Goal: Transaction & Acquisition: Purchase product/service

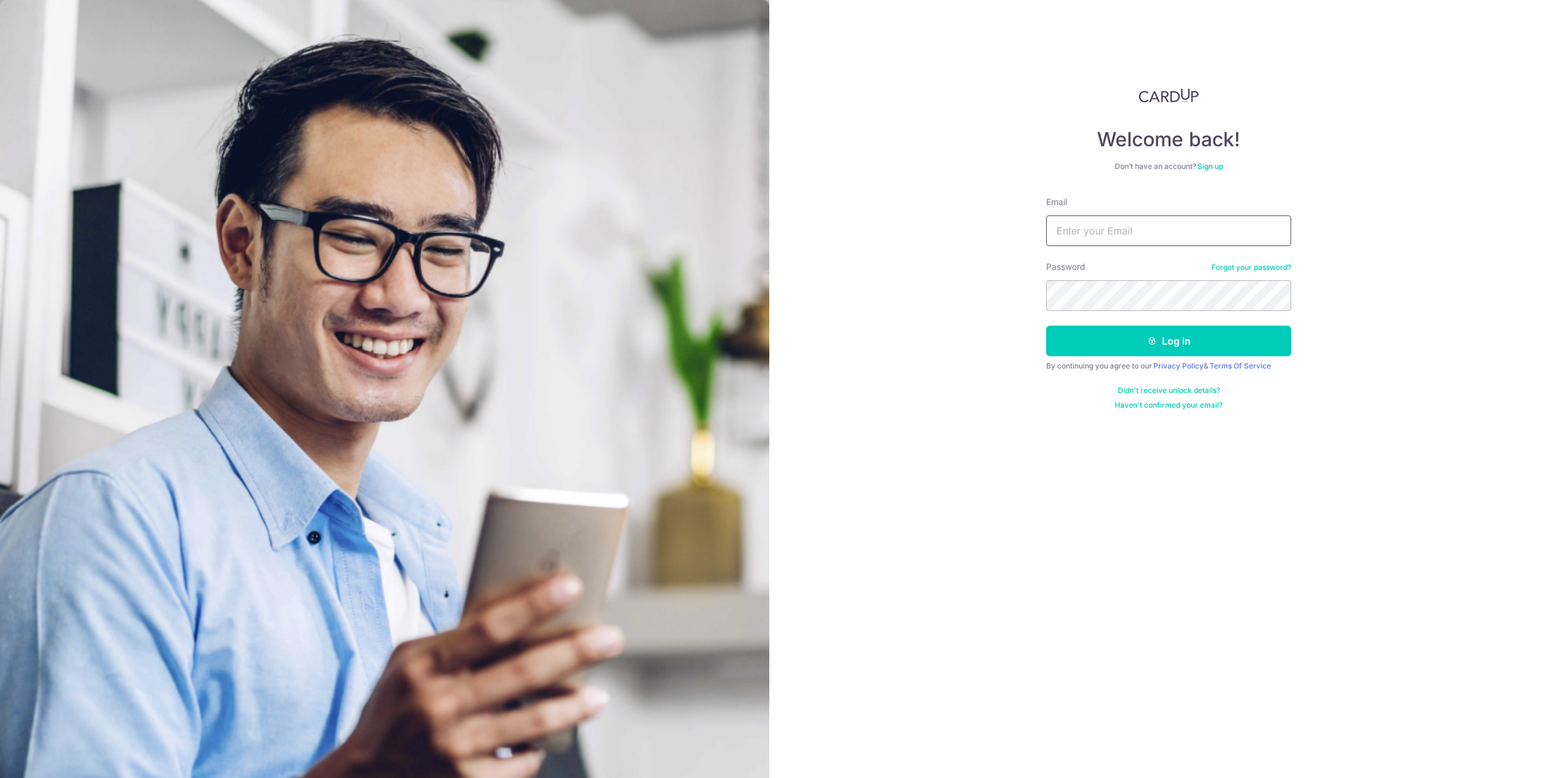
click at [1125, 235] on input "Email" at bounding box center [1169, 230] width 245 height 30
type input "abi.basri14@gmail.com"
click at [1046, 326] on button "Log in" at bounding box center [1169, 340] width 245 height 30
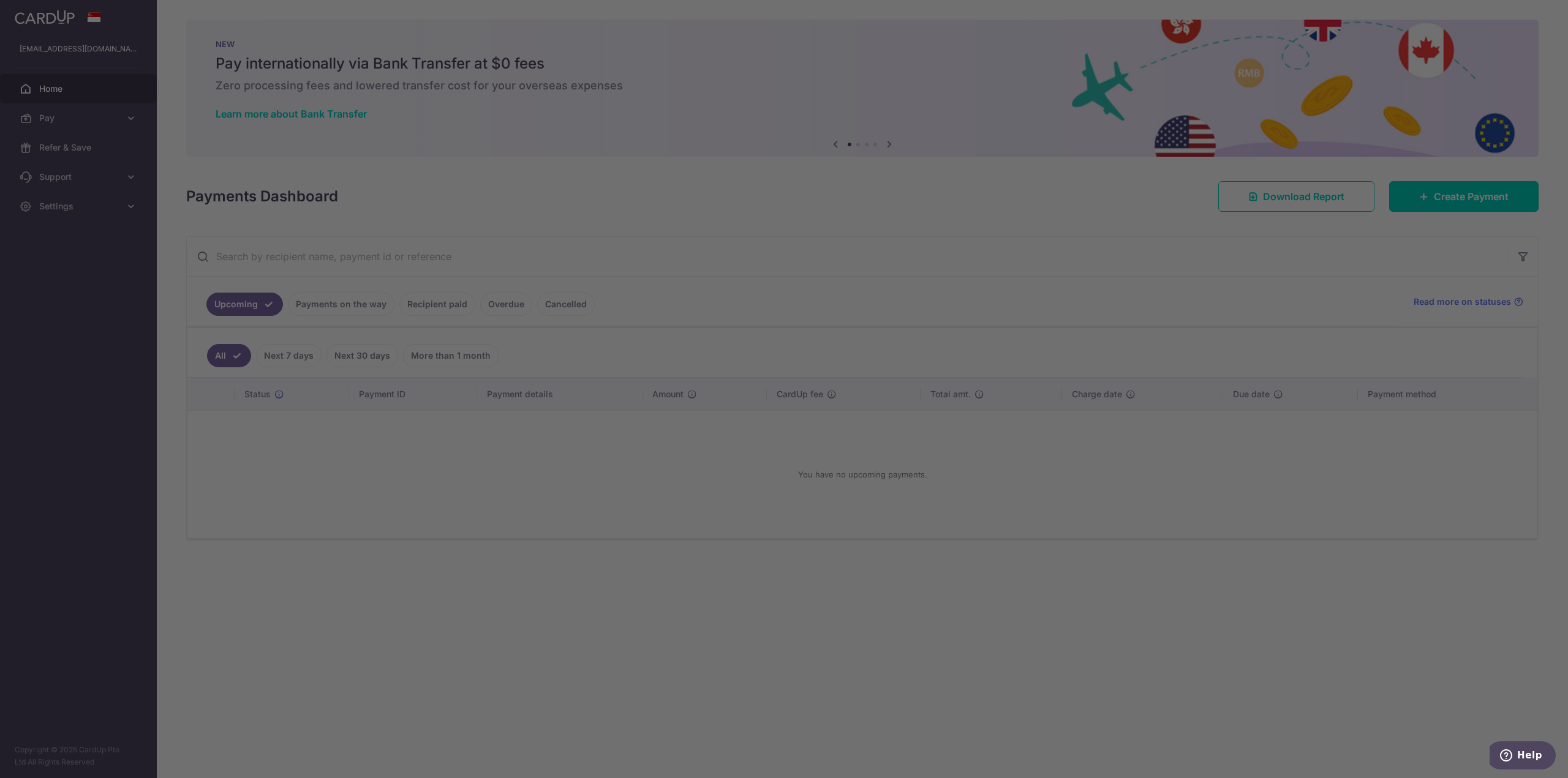
click at [940, 626] on div at bounding box center [792, 393] width 1584 height 786
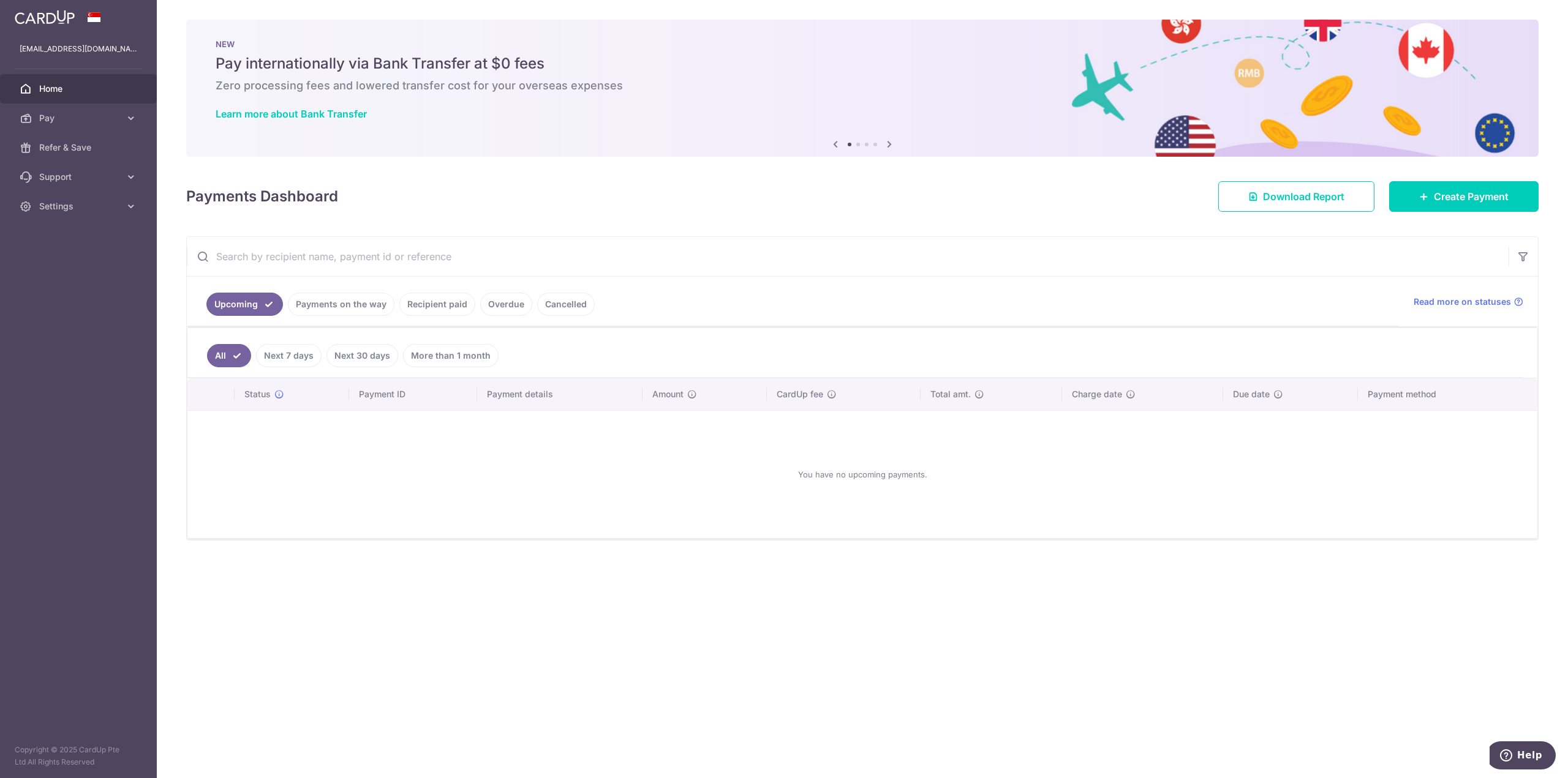
click at [1541, 199] on div "Create Payment" at bounding box center [1464, 196] width 164 height 30
click at [1487, 197] on span "Create Payment" at bounding box center [1471, 197] width 75 height 15
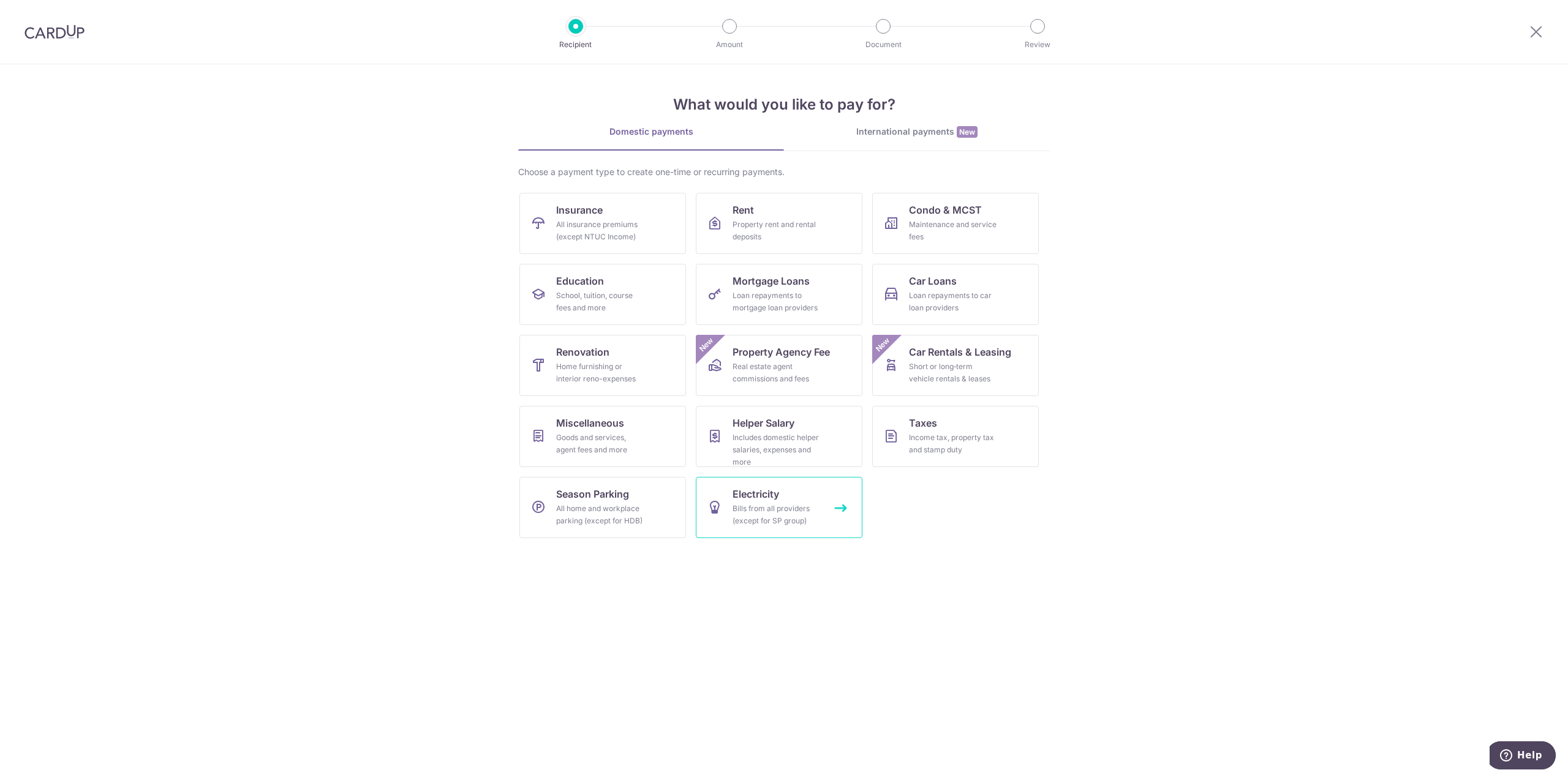
click at [790, 512] on div "Bills from all providers (except for SP group)" at bounding box center [777, 515] width 88 height 25
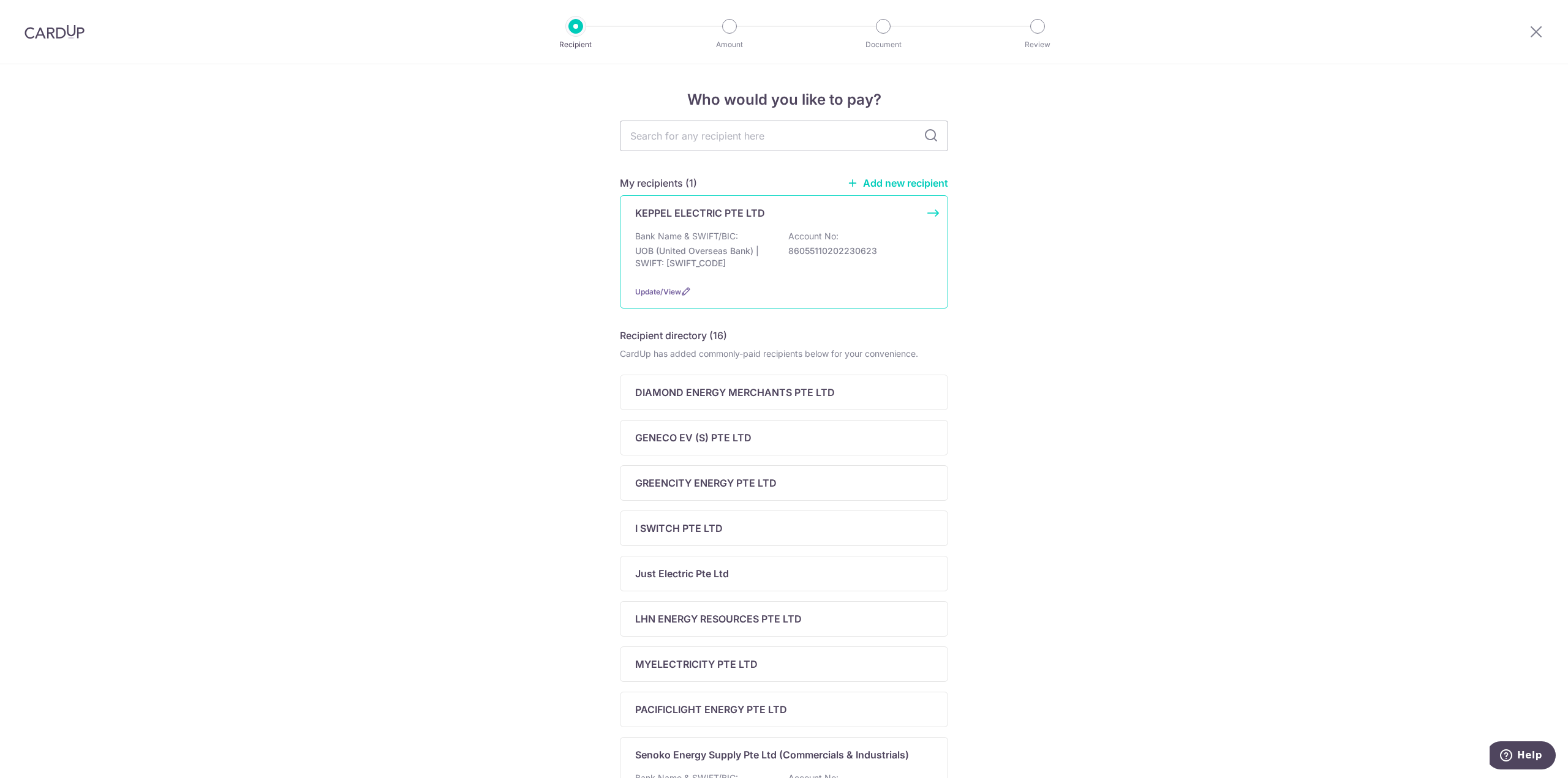
click at [733, 233] on p "Bank Name & SWIFT/BIC:" at bounding box center [687, 236] width 103 height 12
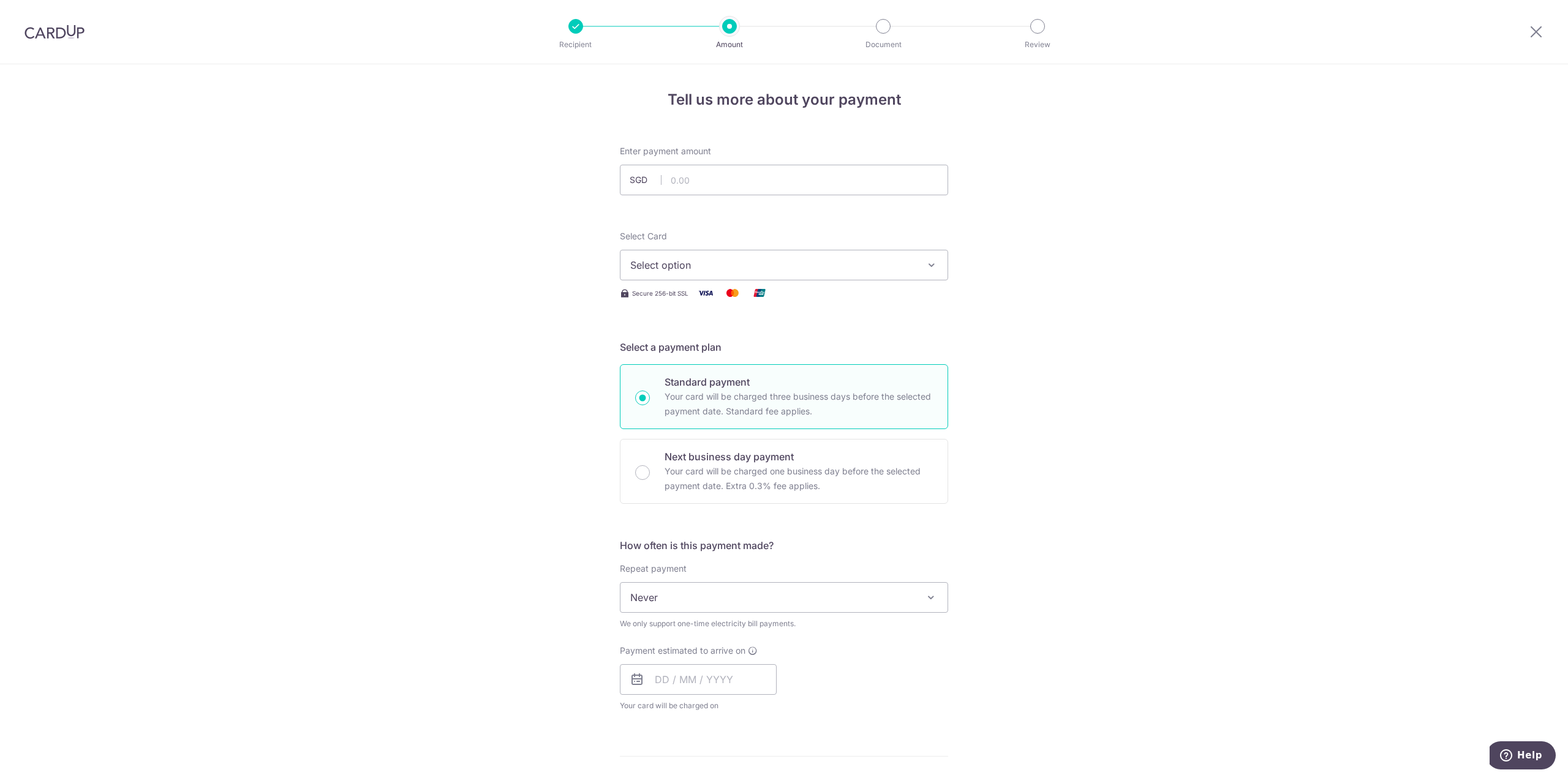
click at [715, 266] on span "Select option" at bounding box center [773, 265] width 285 height 15
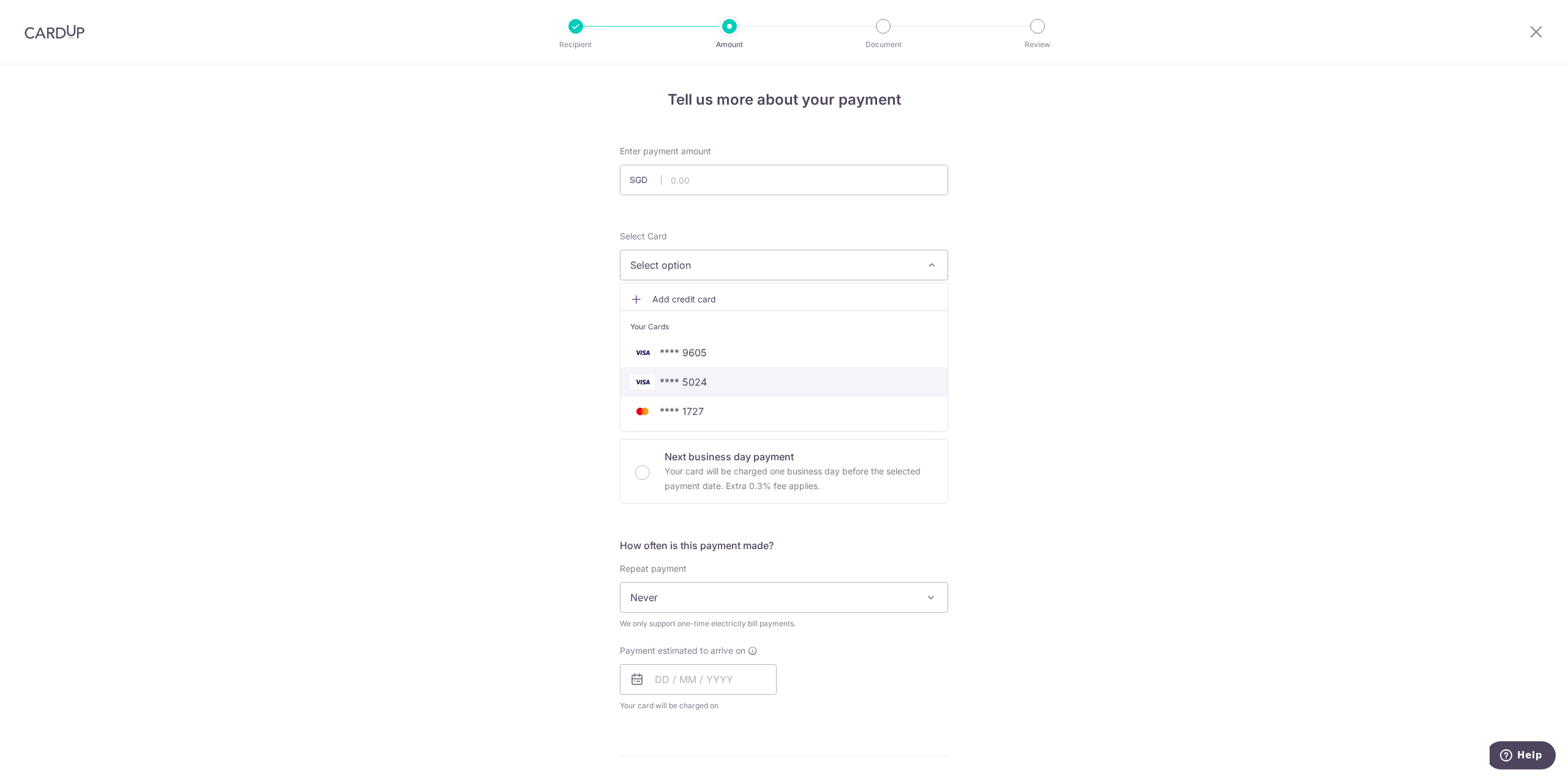
click at [707, 374] on link "**** 5024" at bounding box center [784, 381] width 327 height 29
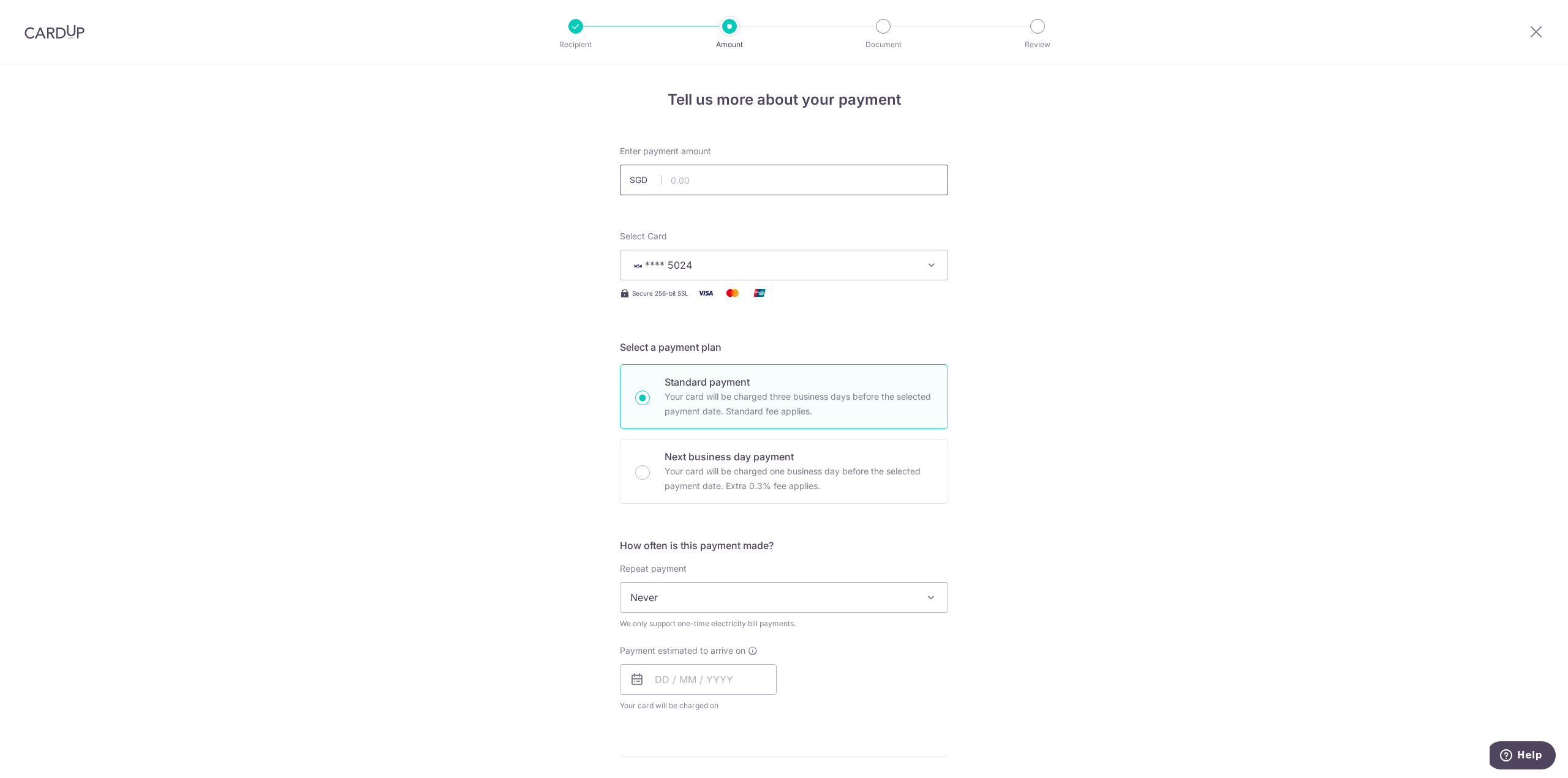
click at [706, 186] on input "text" at bounding box center [784, 179] width 328 height 30
click at [707, 272] on span "**** 5024" at bounding box center [773, 265] width 285 height 15
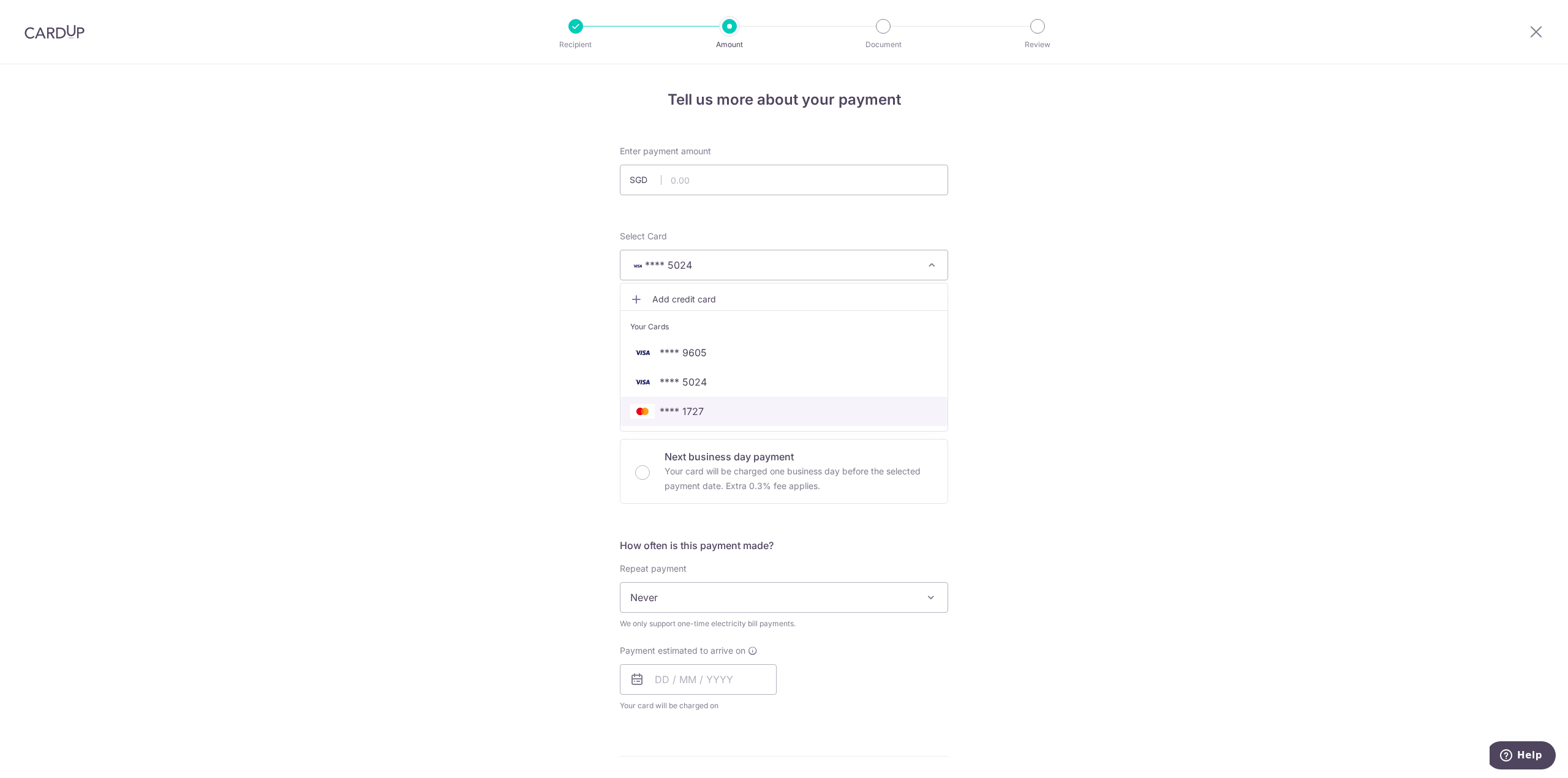
click at [713, 407] on span "**** 1727" at bounding box center [784, 412] width 308 height 15
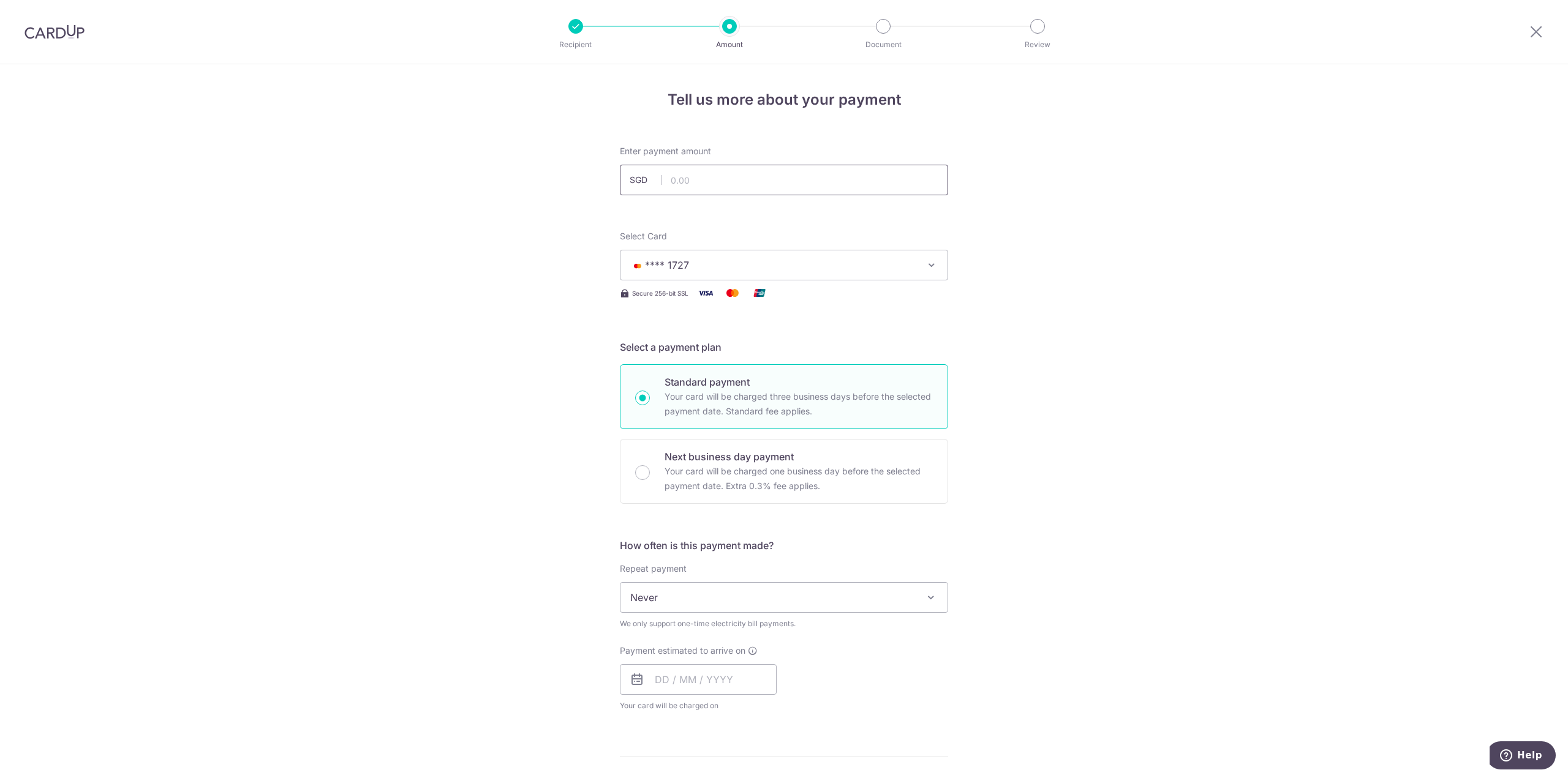
click at [692, 183] on input "text" at bounding box center [784, 179] width 328 height 30
type input "566.31"
click at [1325, 305] on div "Tell us more about your payment Enter payment amount SGD 566.31 Select Card ***…" at bounding box center [784, 626] width 1568 height 1125
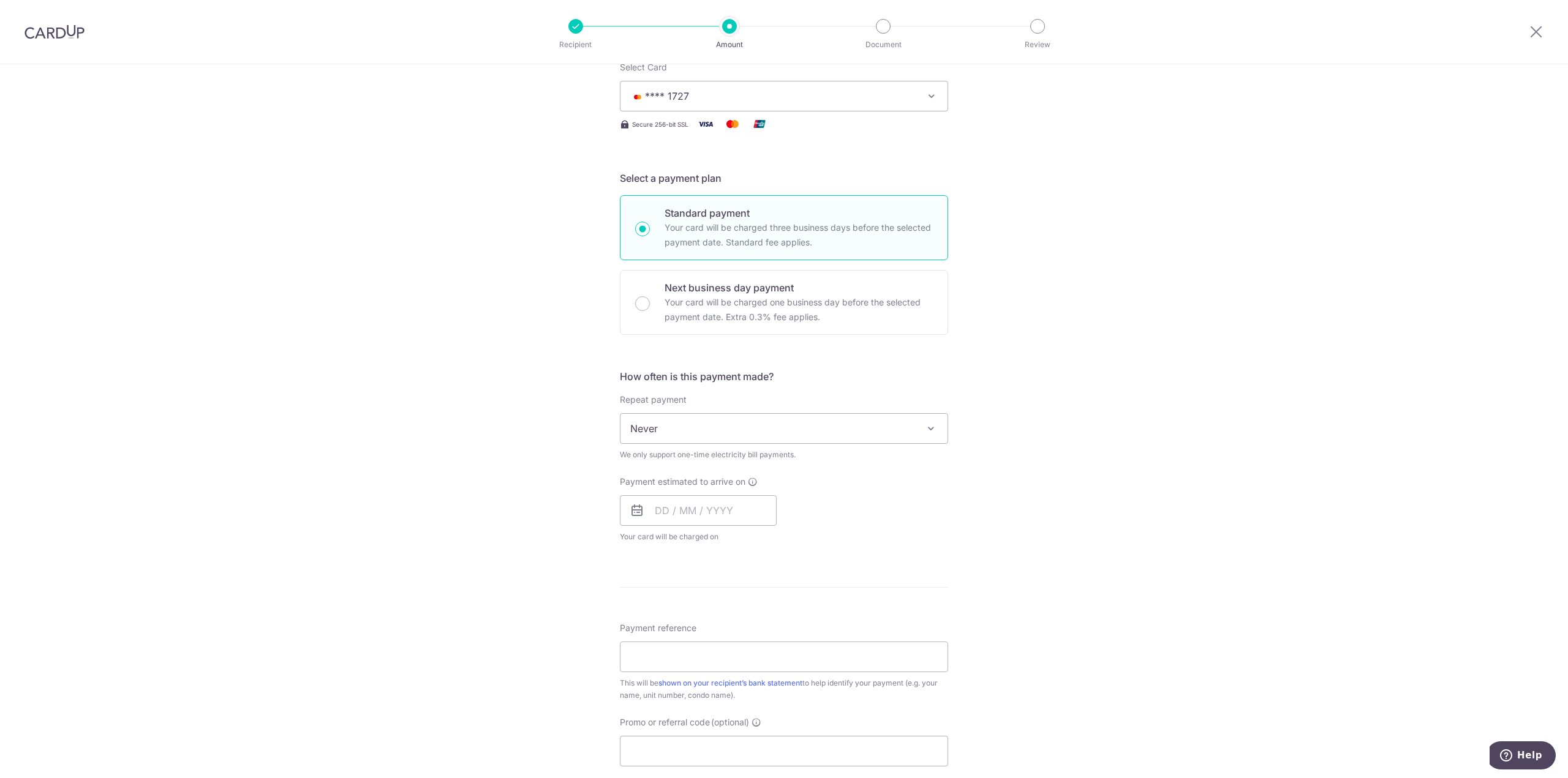
scroll to position [184, 0]
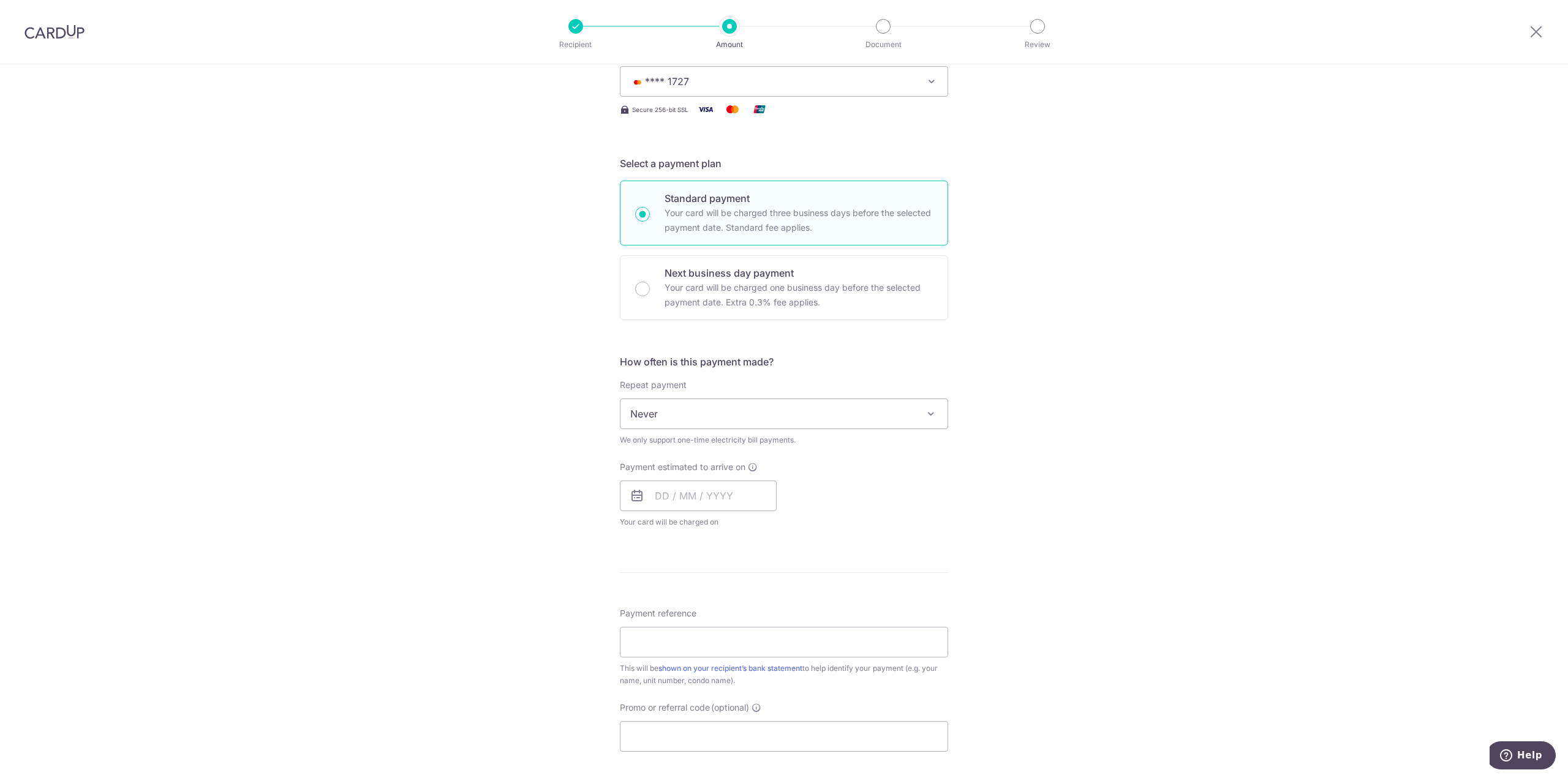
click at [876, 426] on span "Never" at bounding box center [784, 413] width 327 height 29
click at [645, 501] on input "text" at bounding box center [698, 495] width 157 height 30
click at [985, 471] on div "Tell us more about your payment Enter payment amount SGD 566.31 566.31 Select C…" at bounding box center [784, 443] width 1568 height 1125
click at [653, 503] on input "text" at bounding box center [698, 495] width 157 height 30
click at [1037, 541] on div "Tell us more about your payment Enter payment amount SGD 566.31 566.31 Select C…" at bounding box center [784, 443] width 1568 height 1125
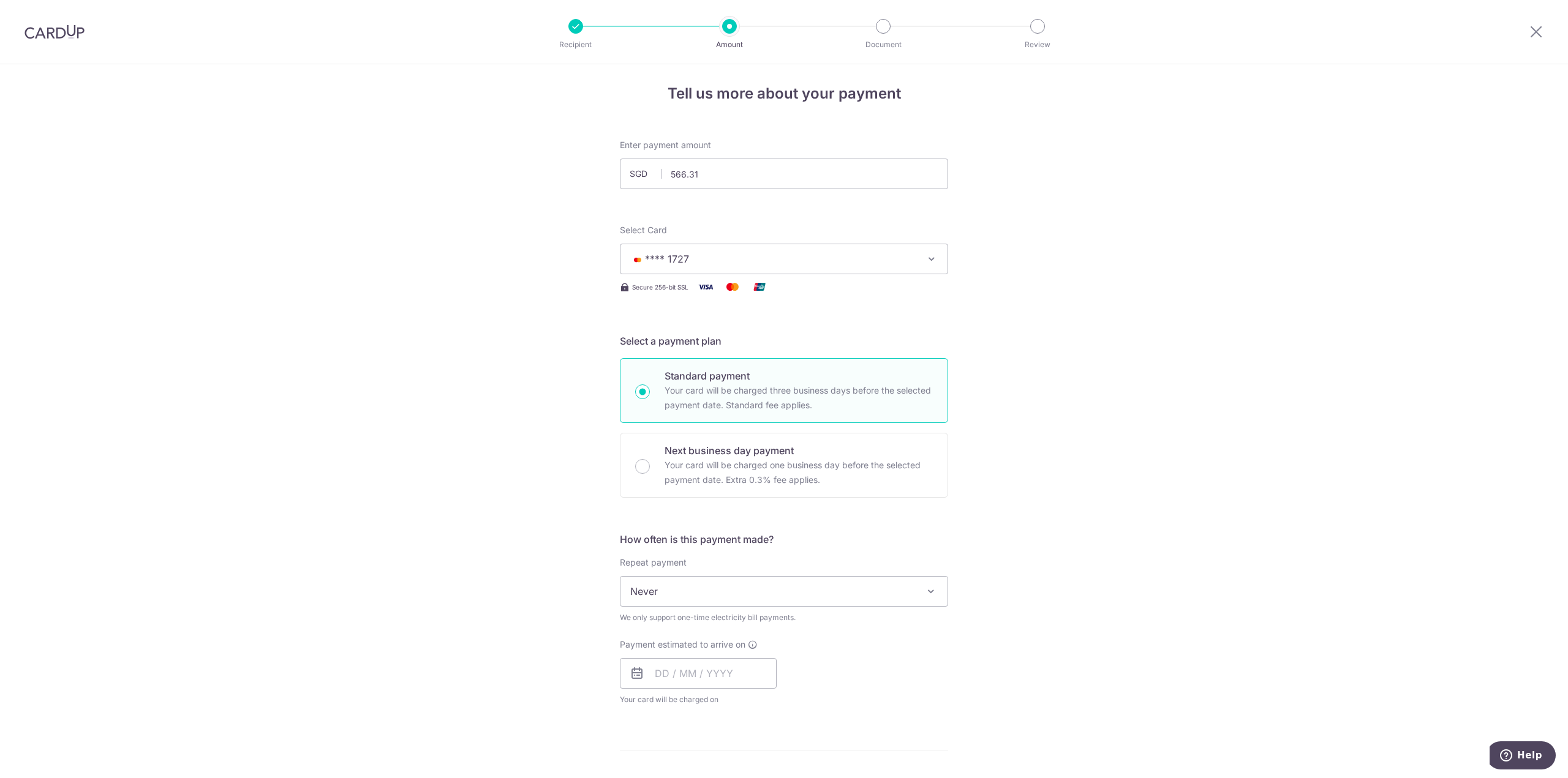
scroll to position [0, 0]
click at [684, 483] on p "Your card will be charged one business day before the selected payment date. Ex…" at bounding box center [798, 478] width 268 height 29
click at [650, 480] on input "Next business day payment Your card will be charged one business day before the…" at bounding box center [643, 473] width 15 height 15
radio input "false"
radio input "true"
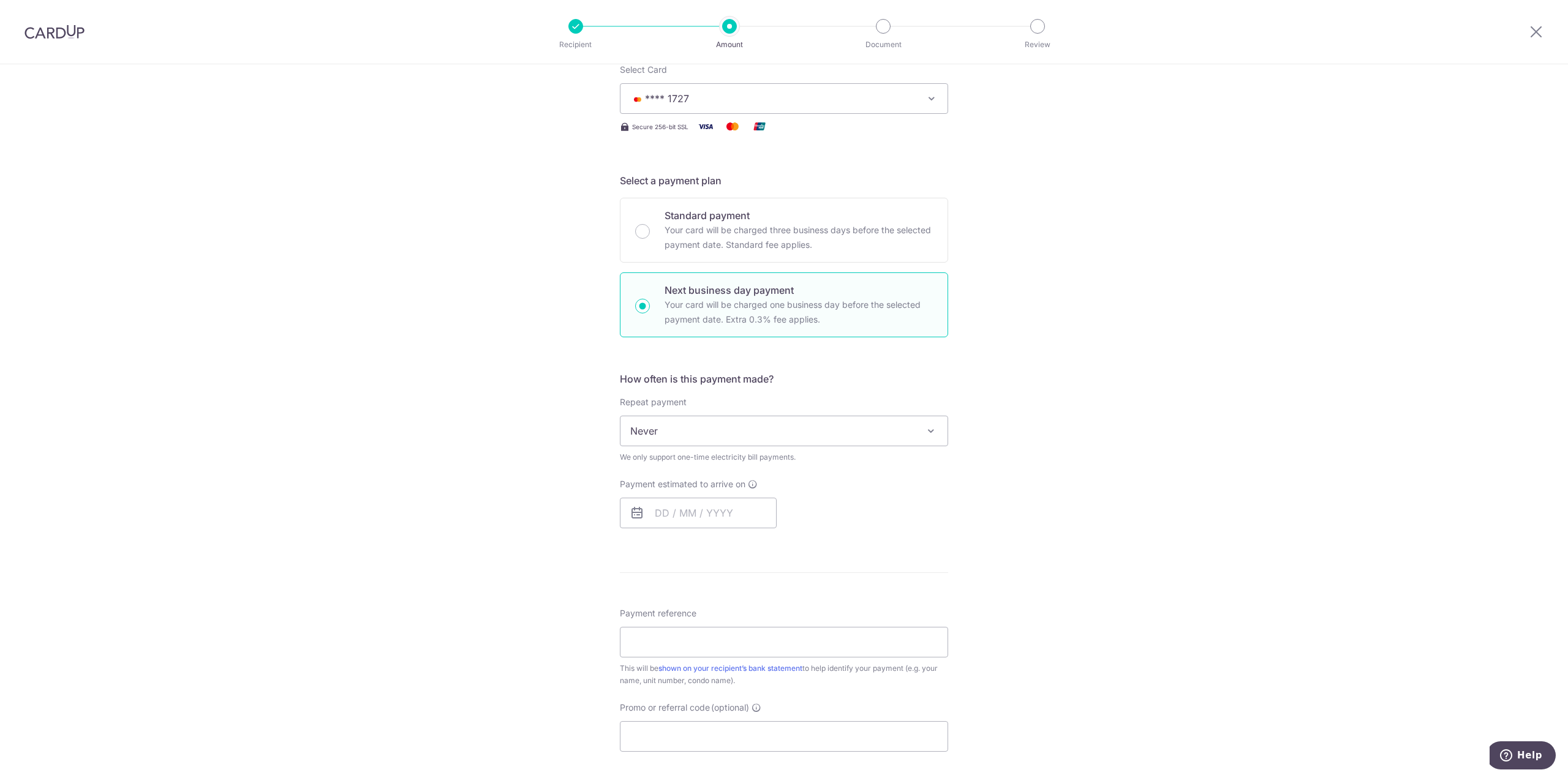
scroll to position [184, 0]
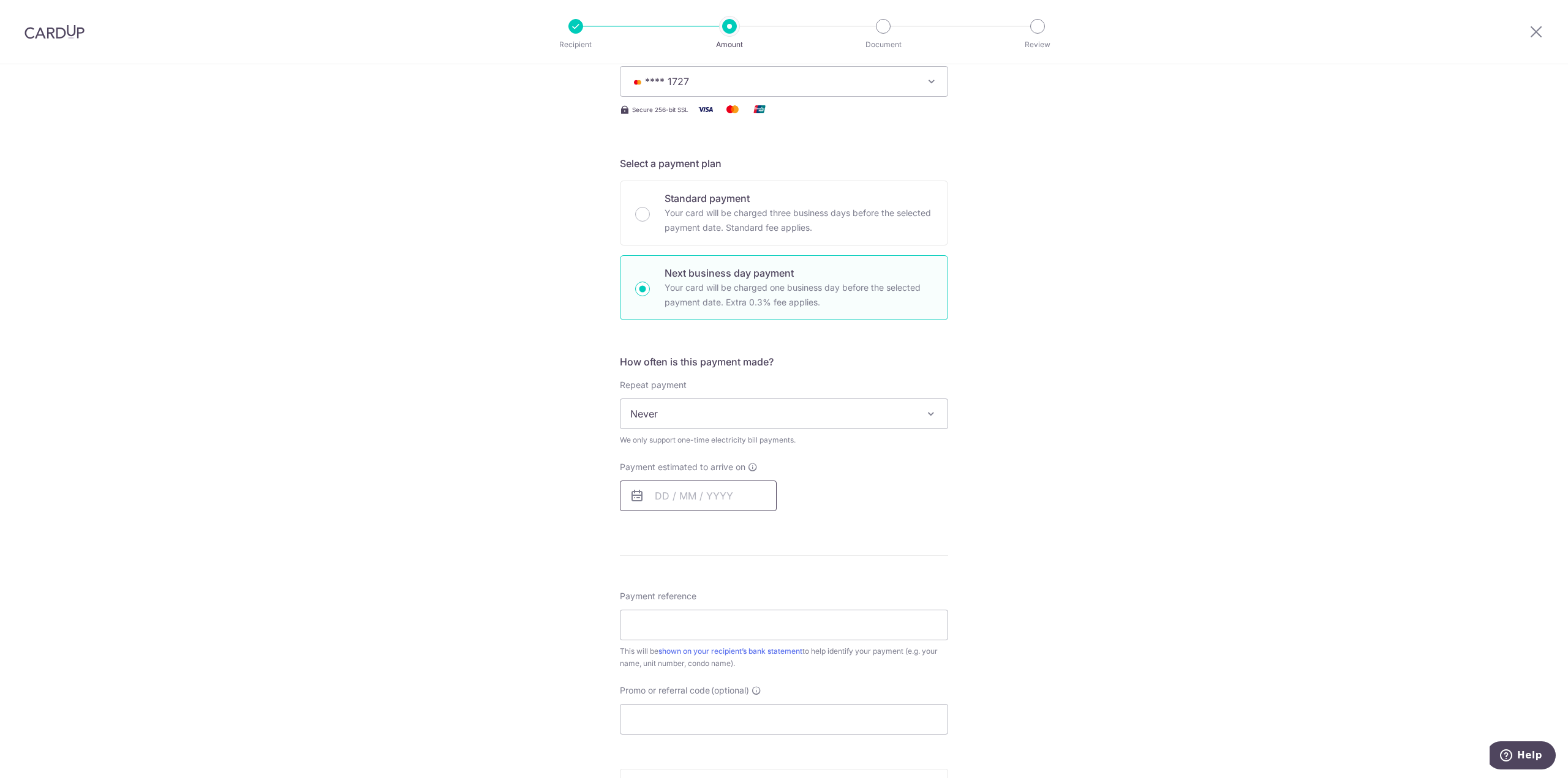
click at [711, 490] on input "text" at bounding box center [698, 495] width 157 height 30
click at [667, 603] on table "Sun Mon Tue Wed Thu Fri Sat 1 2 3 4 5 6 7 8 9 10 11 12 13 14 15 16 17 18 19 20 …" at bounding box center [718, 619] width 172 height 147
click at [689, 612] on link "9" at bounding box center [694, 607] width 20 height 20
type input "[DATE]"
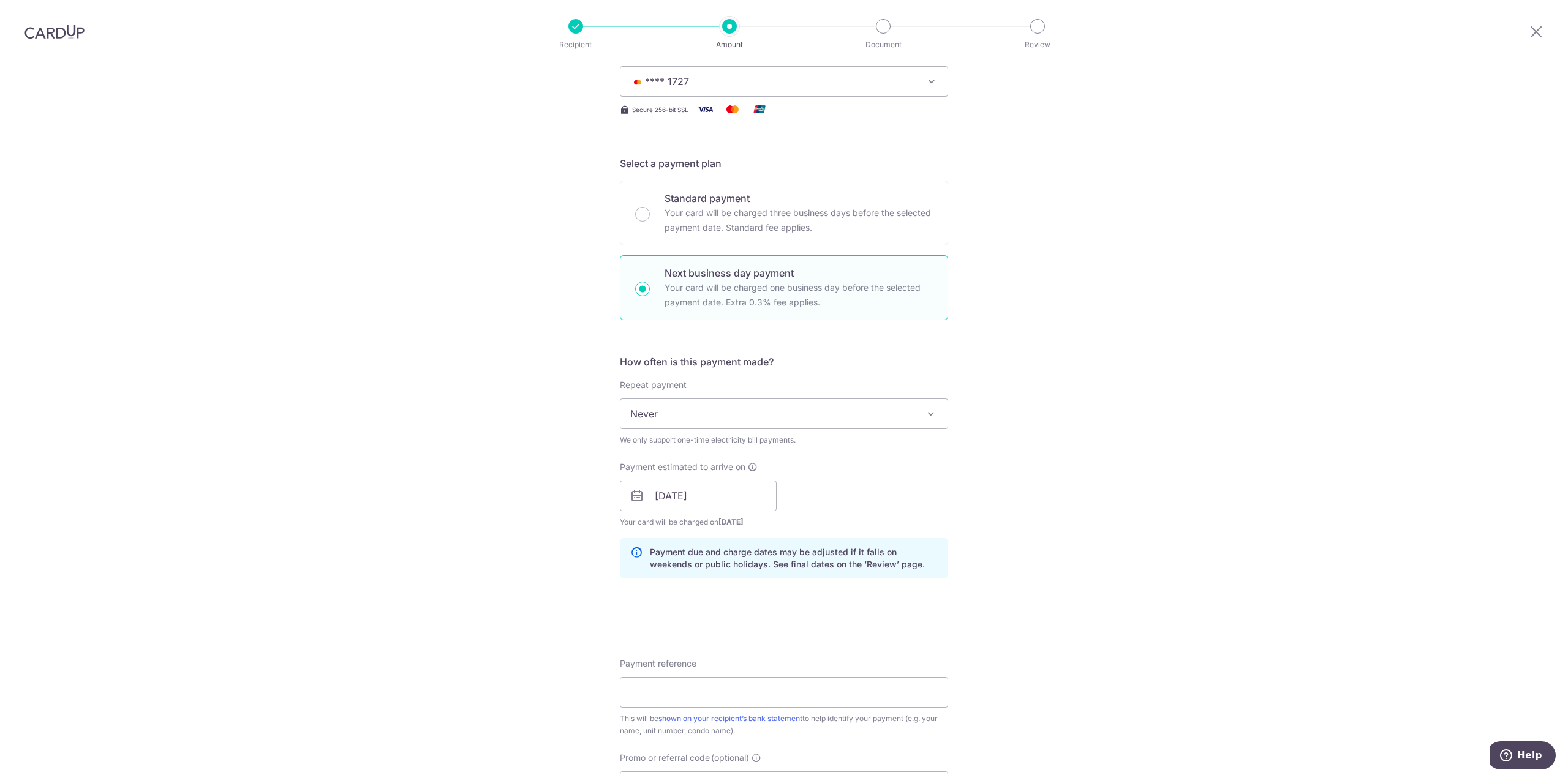
click at [516, 537] on div "Tell us more about your payment Enter payment amount SGD 566.31 566.31 Select C…" at bounding box center [784, 498] width 1568 height 1234
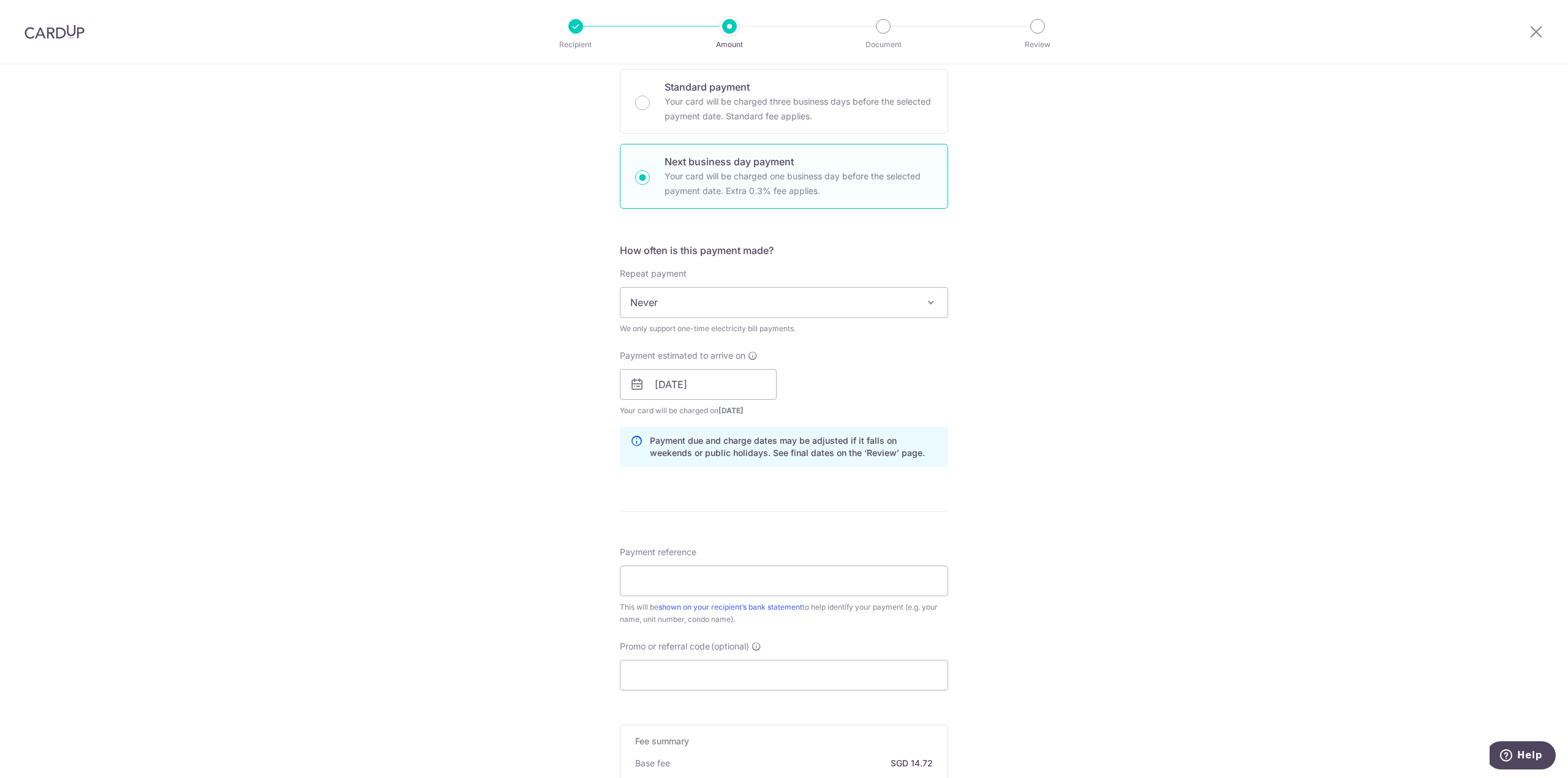
scroll to position [306, 0]
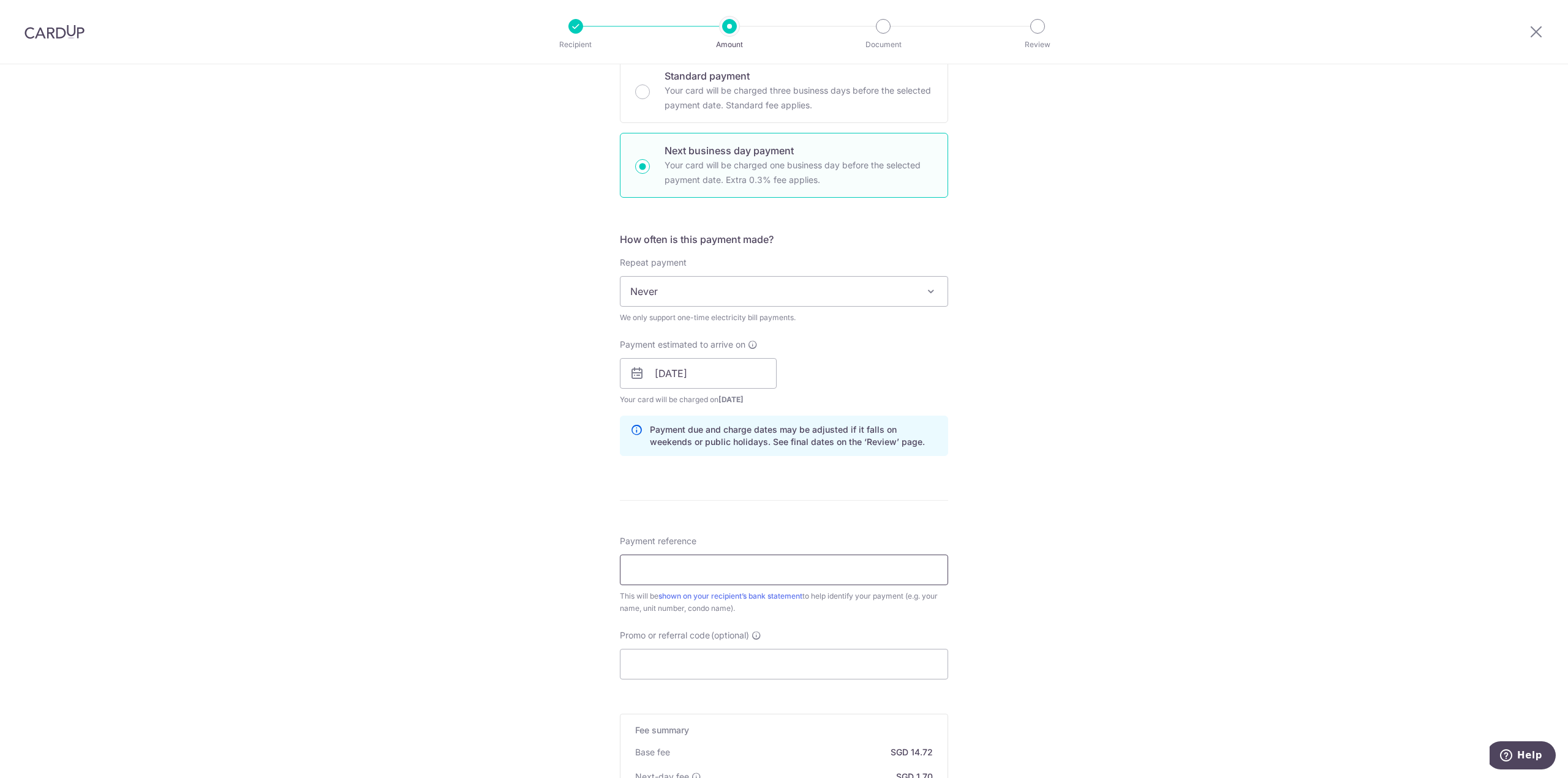
click at [664, 572] on input "Payment reference" at bounding box center [784, 569] width 328 height 30
click at [711, 569] on input "K202230623 May 2025 Bill" at bounding box center [784, 569] width 328 height 30
type input "K202230623 August 2025 Bill"
click at [1217, 564] on div "Tell us more about your payment Enter payment amount SGD 566.31 566.31 Select C…" at bounding box center [784, 375] width 1568 height 1234
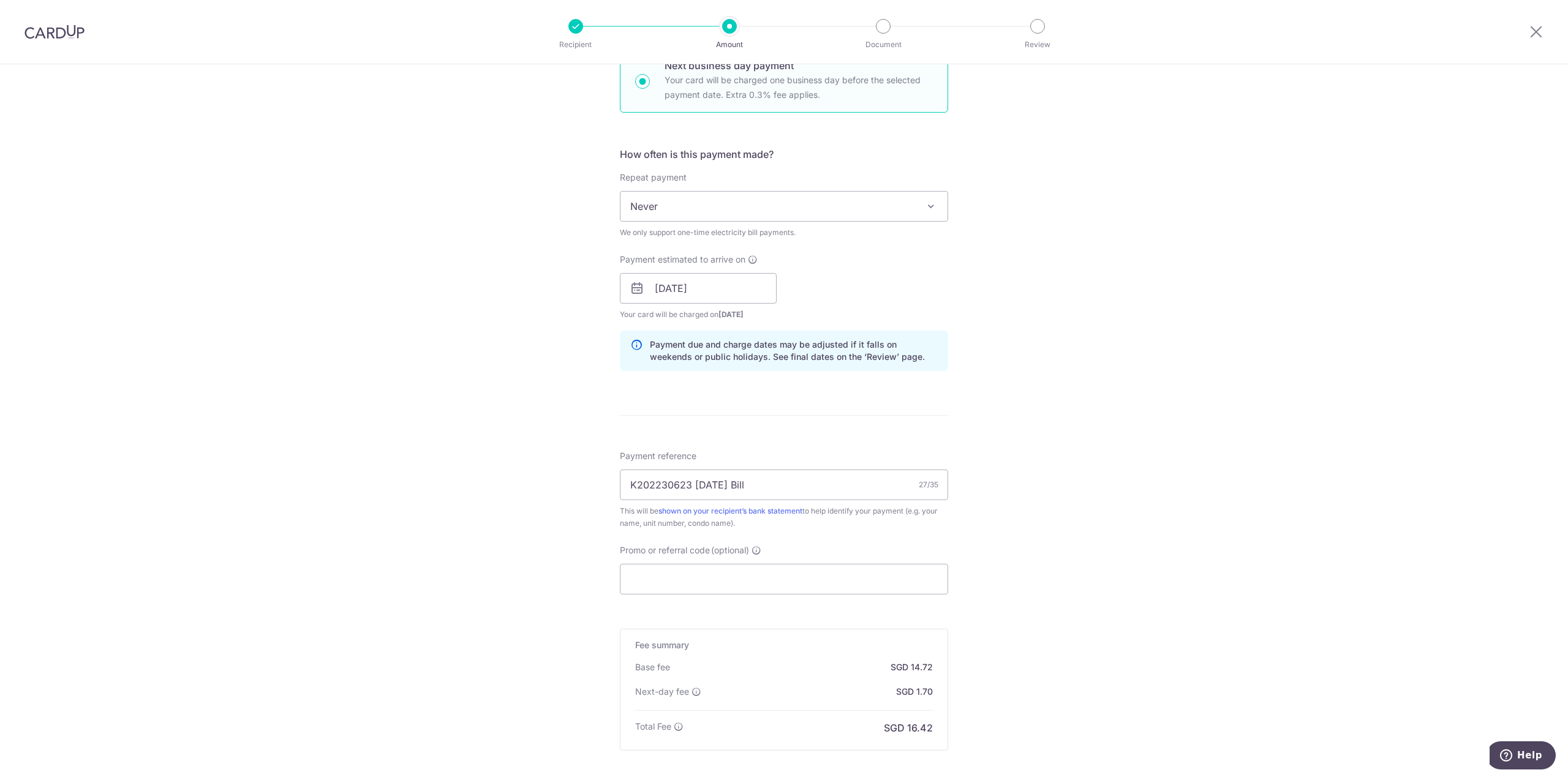
scroll to position [521, 0]
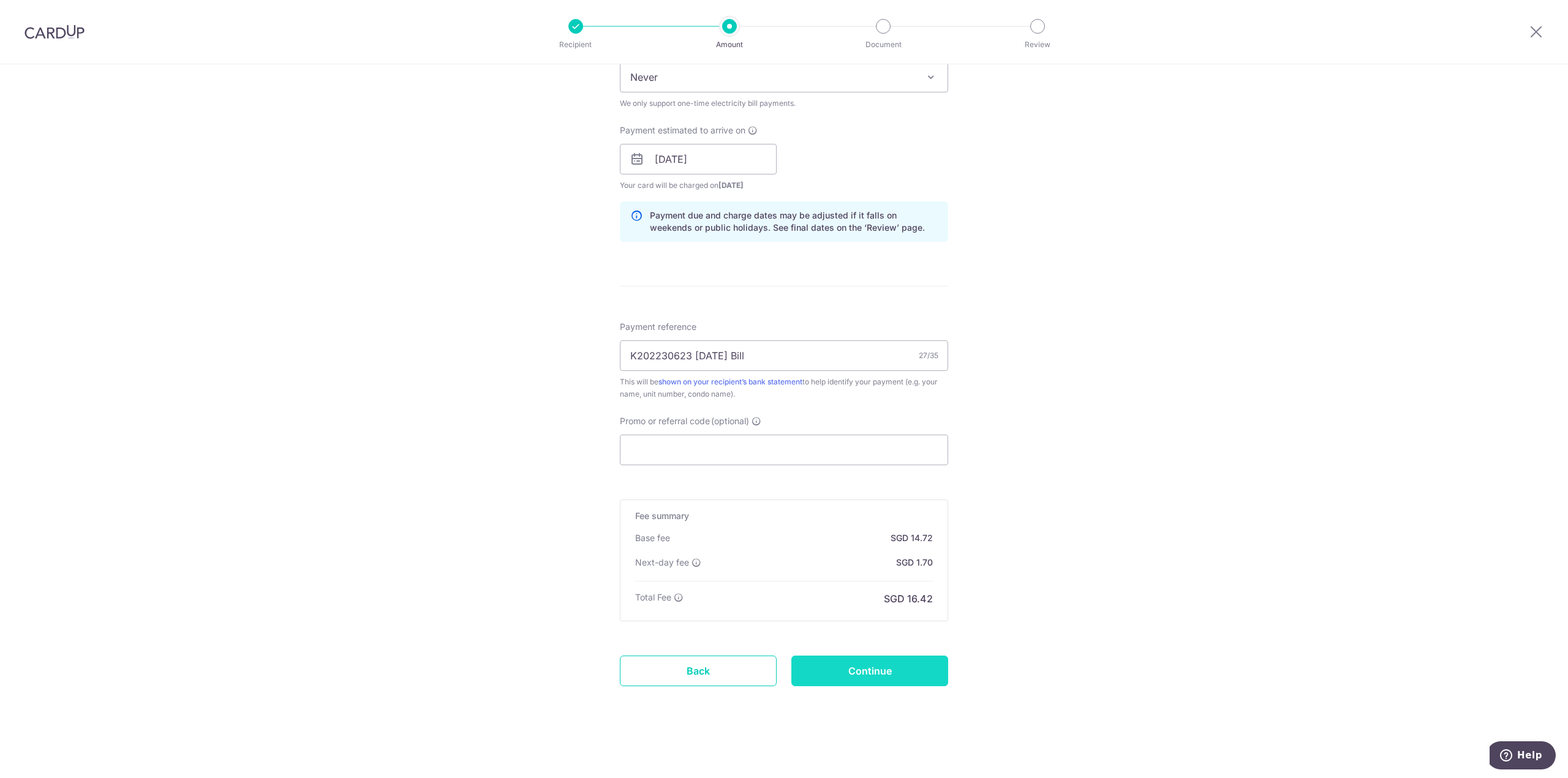
click at [861, 670] on input "Continue" at bounding box center [869, 670] width 157 height 30
type input "Create Schedule"
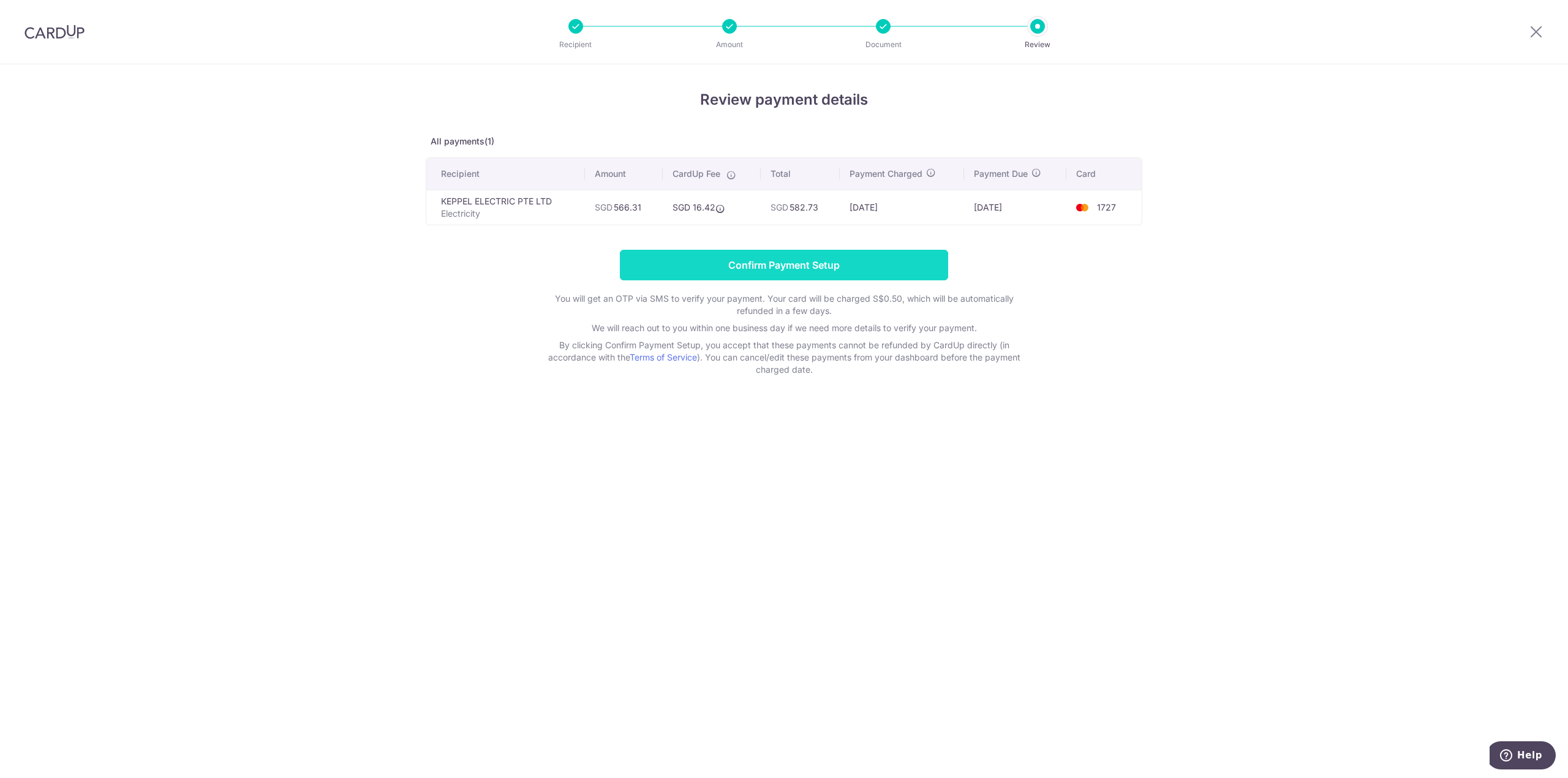
click at [825, 262] on input "Confirm Payment Setup" at bounding box center [784, 265] width 328 height 30
